Goal: Task Accomplishment & Management: Manage account settings

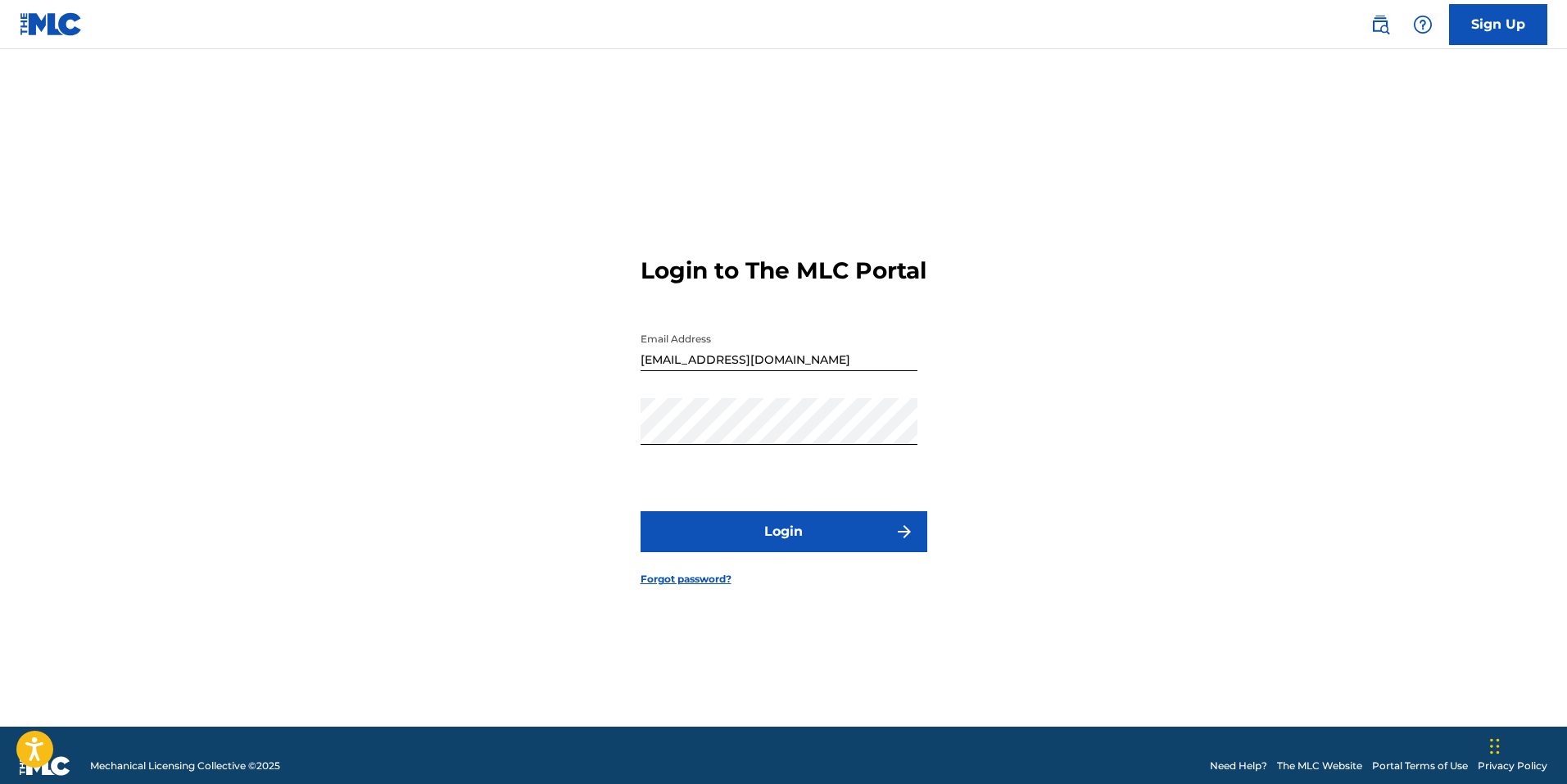
click at [771, 537] on button "Login" at bounding box center [784, 531] width 286 height 41
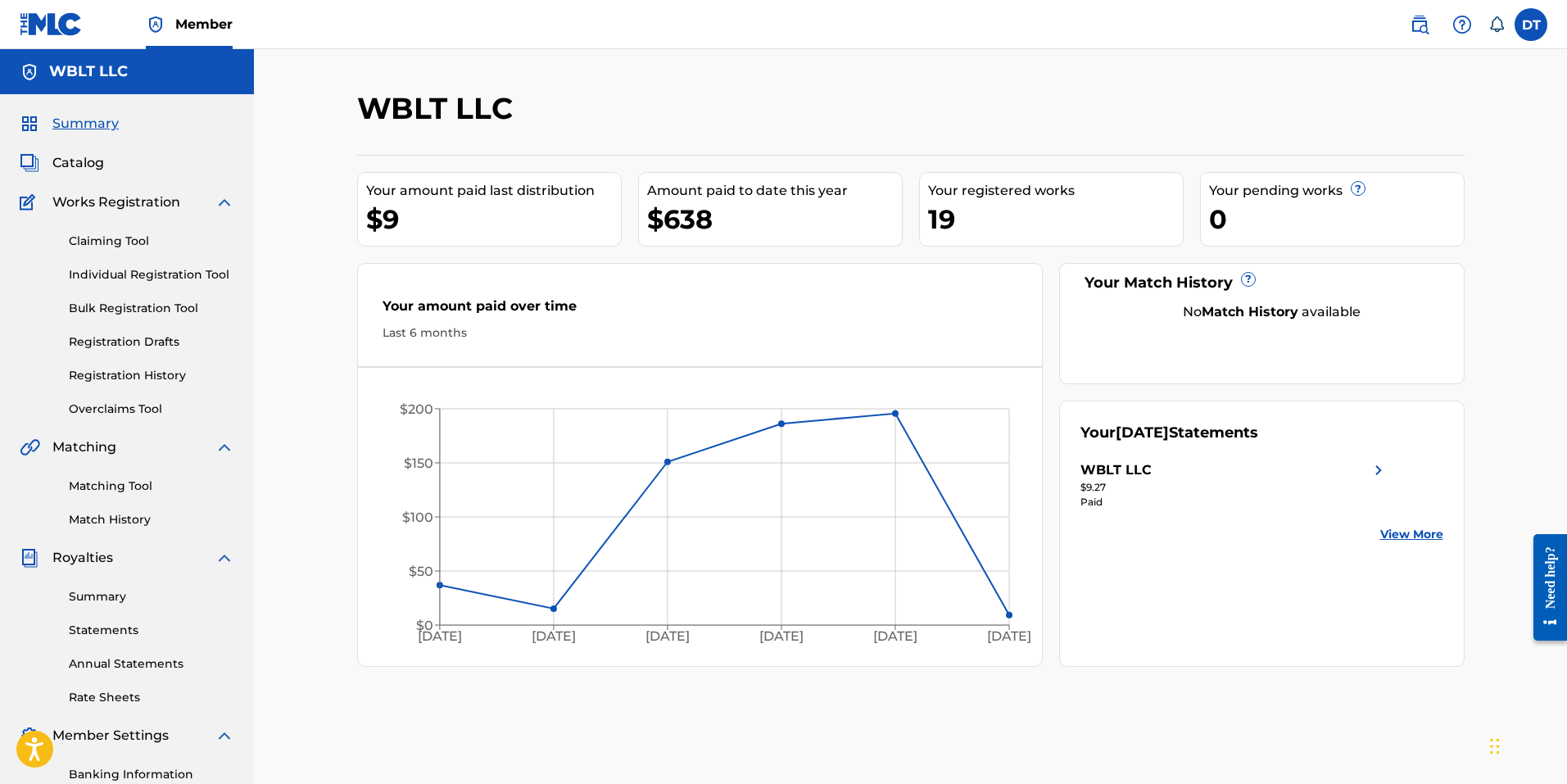
click at [1535, 28] on label at bounding box center [1531, 24] width 33 height 33
click at [1532, 24] on input "DT [PERSON_NAME] [EMAIL_ADDRESS][DOMAIN_NAME] Notification Preferences Profile …" at bounding box center [1532, 24] width 0 height 0
click at [1382, 230] on p "Log out" at bounding box center [1372, 232] width 39 height 15
click at [1532, 24] on input "DT [PERSON_NAME] [EMAIL_ADDRESS][DOMAIN_NAME] Notification Preferences Profile …" at bounding box center [1532, 24] width 0 height 0
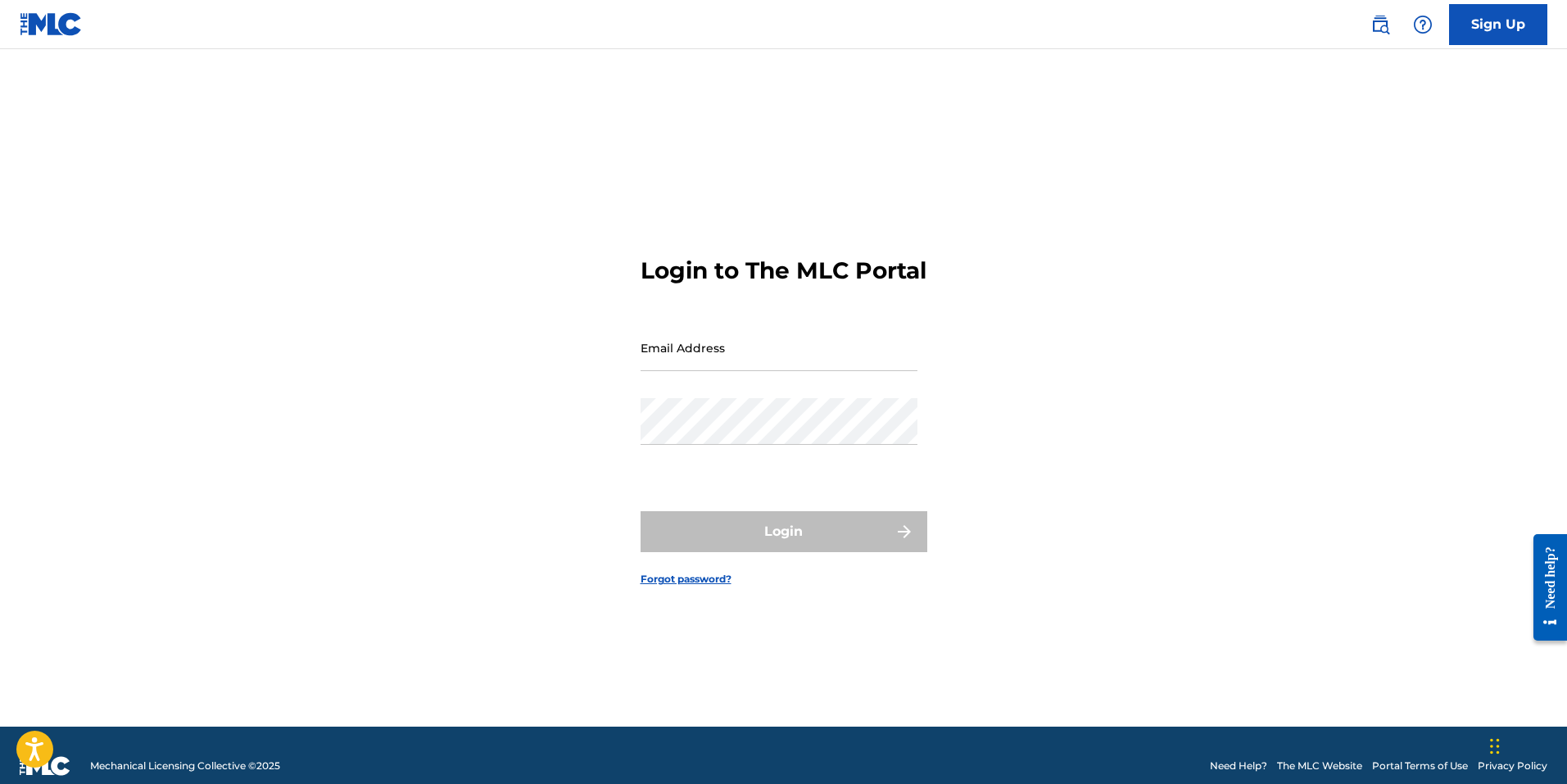
type input "[EMAIL_ADDRESS][DOMAIN_NAME]"
